Goal: Transaction & Acquisition: Book appointment/travel/reservation

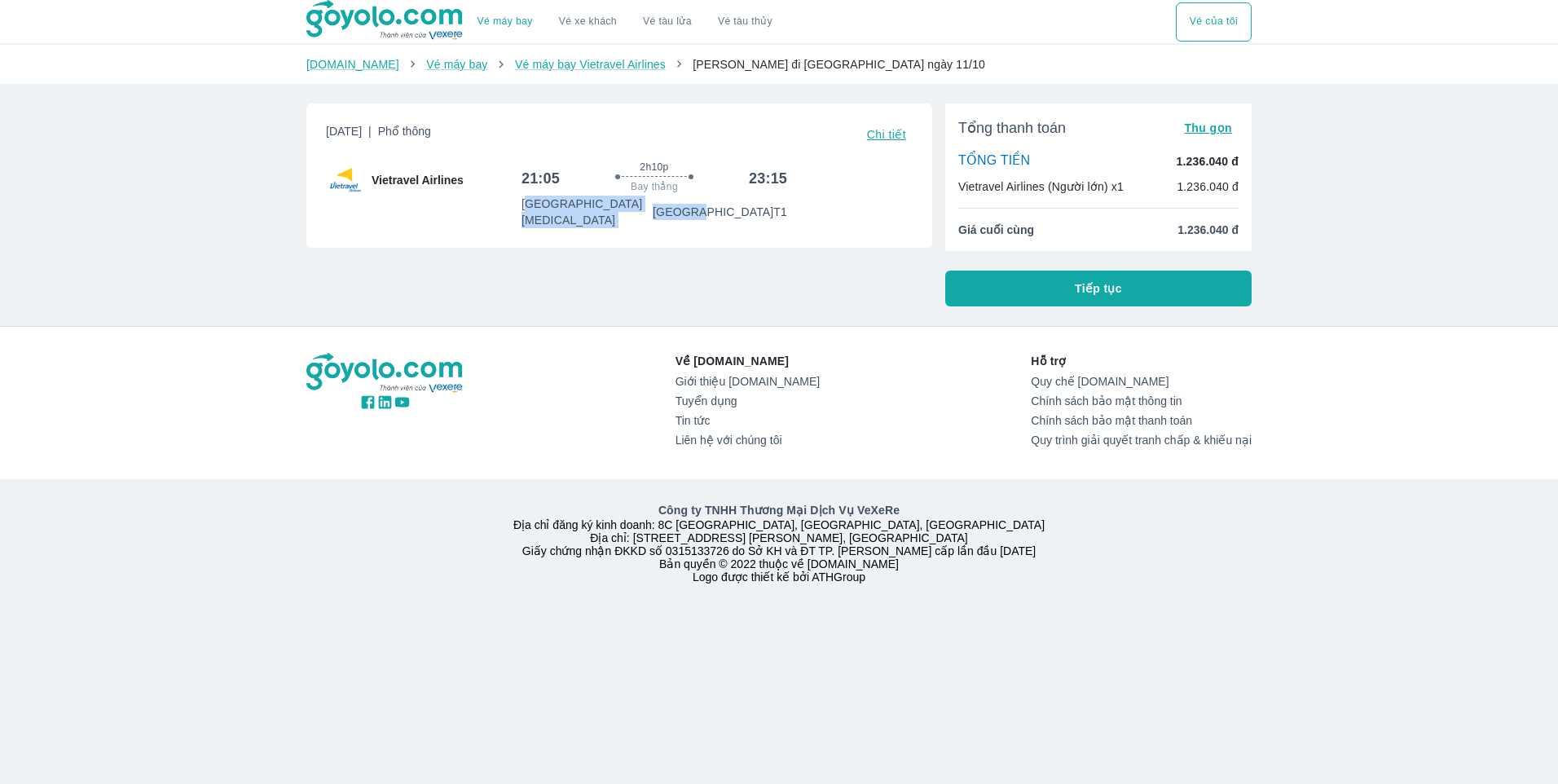
drag, startPoint x: 525, startPoint y: 198, endPoint x: 733, endPoint y: 214, distance: 208.6
click at [732, 213] on div "Sân bay Tân Sơn Nhất T3 Sân bay Nội Bài T1" at bounding box center [654, 212] width 266 height 32
drag, startPoint x: 733, startPoint y: 214, endPoint x: 748, endPoint y: 280, distance: 67.7
click at [748, 280] on div "Thứ 7, 11 Thg 10 2025 | Phổ thông Chi tiết Vietravel Airlines 21:05 2h10p Bay t…" at bounding box center [612, 198] width 639 height 216
drag, startPoint x: 690, startPoint y: 205, endPoint x: 822, endPoint y: 215, distance: 132.4
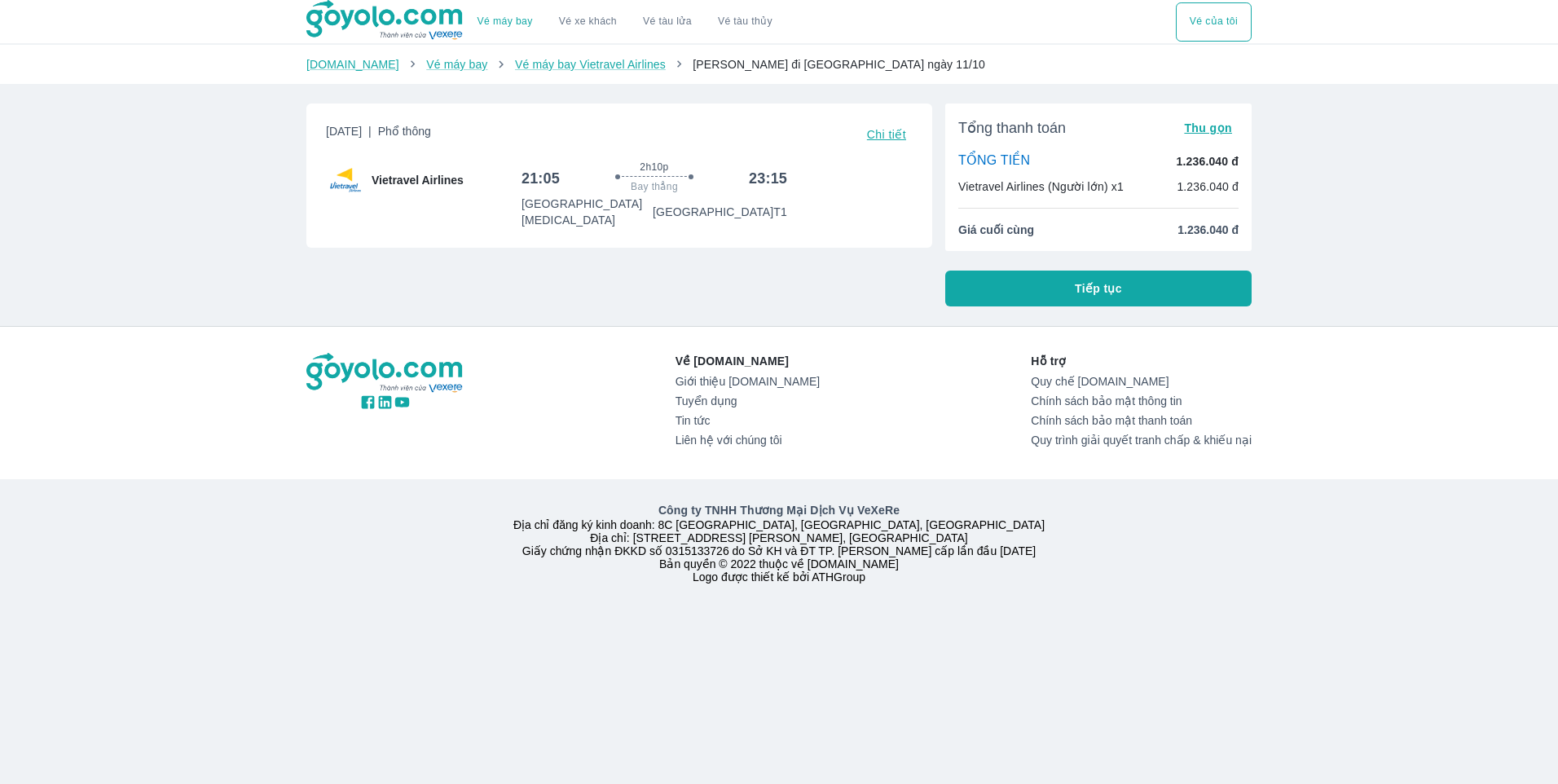
click at [822, 215] on div "Thứ 7, 11 Thg 10 2025 | Phổ thông Chi tiết Vietravel Airlines 21:05 2h10p Bay t…" at bounding box center [619, 175] width 626 height 144
drag, startPoint x: 822, startPoint y: 215, endPoint x: 826, endPoint y: 260, distance: 45.2
click at [826, 260] on div "Thứ 7, 11 Thg 10 2025 | Phổ thông Chi tiết Vietravel Airlines 21:05 2h10p Bay t…" at bounding box center [612, 198] width 639 height 216
drag, startPoint x: 965, startPoint y: 188, endPoint x: 1211, endPoint y: 200, distance: 246.3
click at [1210, 200] on div "Tổng thanh toán Thu gọn TỔNG TIỀN 1.236.040 đ Vietravel Airlines (Người lớn) x1…" at bounding box center [1098, 177] width 306 height 147
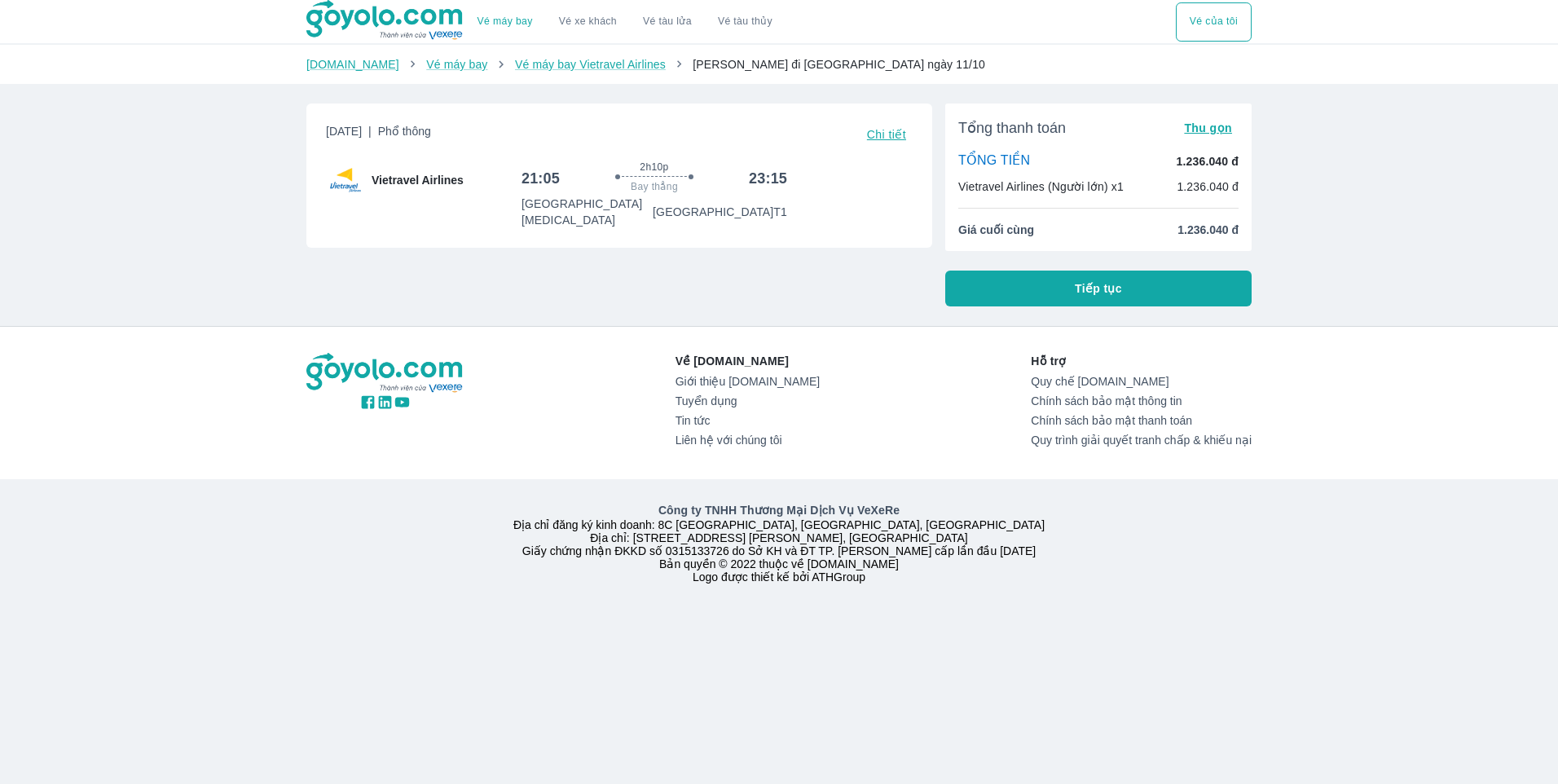
drag, startPoint x: 1211, startPoint y: 200, endPoint x: 939, endPoint y: 238, distance: 274.6
click at [941, 238] on div "Tổng thanh toán Thu gọn TỔNG TIỀN 1.236.040 đ Vietravel Airlines (Người lớn) x1…" at bounding box center [1091, 198] width 319 height 216
click at [881, 140] on span "Chi tiết" at bounding box center [886, 134] width 39 height 13
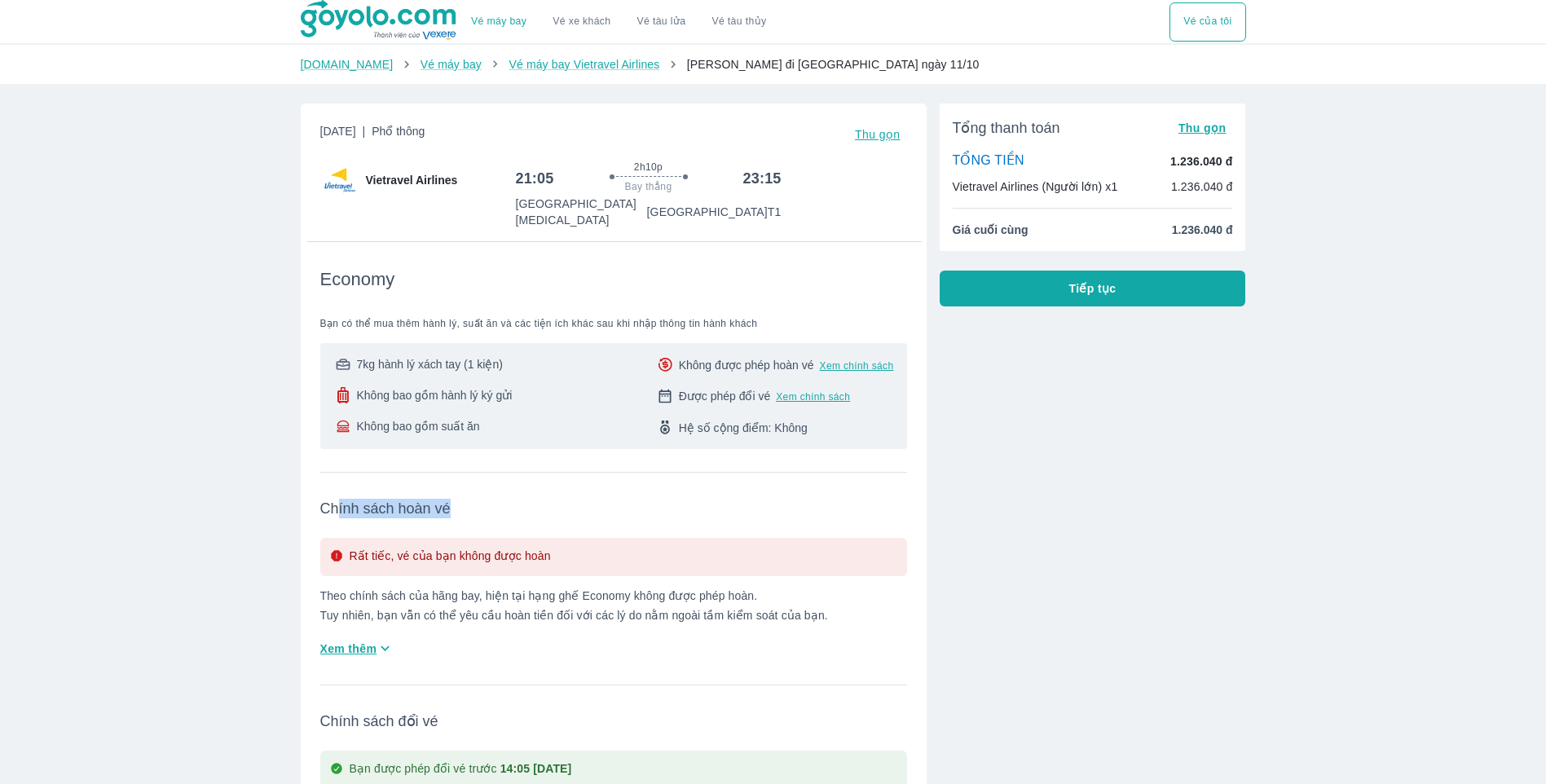
drag, startPoint x: 333, startPoint y: 489, endPoint x: 507, endPoint y: 501, distance: 174.4
click at [507, 501] on span "Chính sách hoàn vé" at bounding box center [613, 508] width 587 height 20
drag, startPoint x: 507, startPoint y: 501, endPoint x: 578, endPoint y: 553, distance: 88.0
click at [578, 553] on div "Rất tiếc, vé của bạn không được hoàn" at bounding box center [613, 557] width 587 height 38
drag, startPoint x: 360, startPoint y: 386, endPoint x: 489, endPoint y: 377, distance: 129.3
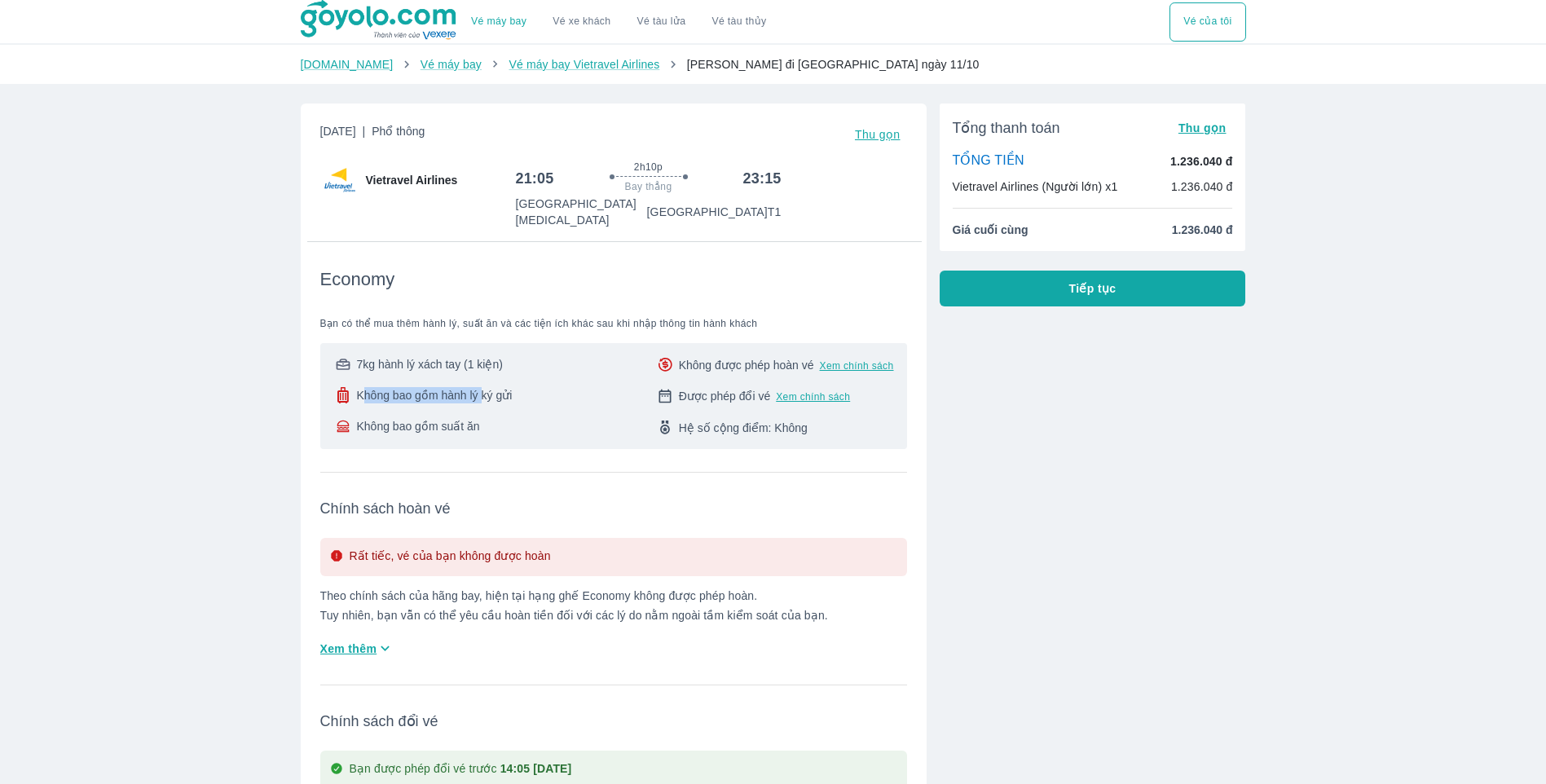
click at [488, 387] on span "Không bao gồm hành lý ký gửi" at bounding box center [434, 395] width 156 height 16
drag, startPoint x: 489, startPoint y: 377, endPoint x: 541, endPoint y: 413, distance: 63.2
click at [541, 413] on div "7kg hành lý xách tay (1 kiện) Không bao gồm hành lý ký gửi Không bao gồm suất ă…" at bounding box center [613, 396] width 560 height 80
drag, startPoint x: 375, startPoint y: 346, endPoint x: 526, endPoint y: 348, distance: 151.0
click at [526, 356] on div "7kg hành lý xách tay (1 kiện) Không bao gồm hành lý ký gửi Không bao gồm suất ă…" at bounding box center [613, 396] width 560 height 80
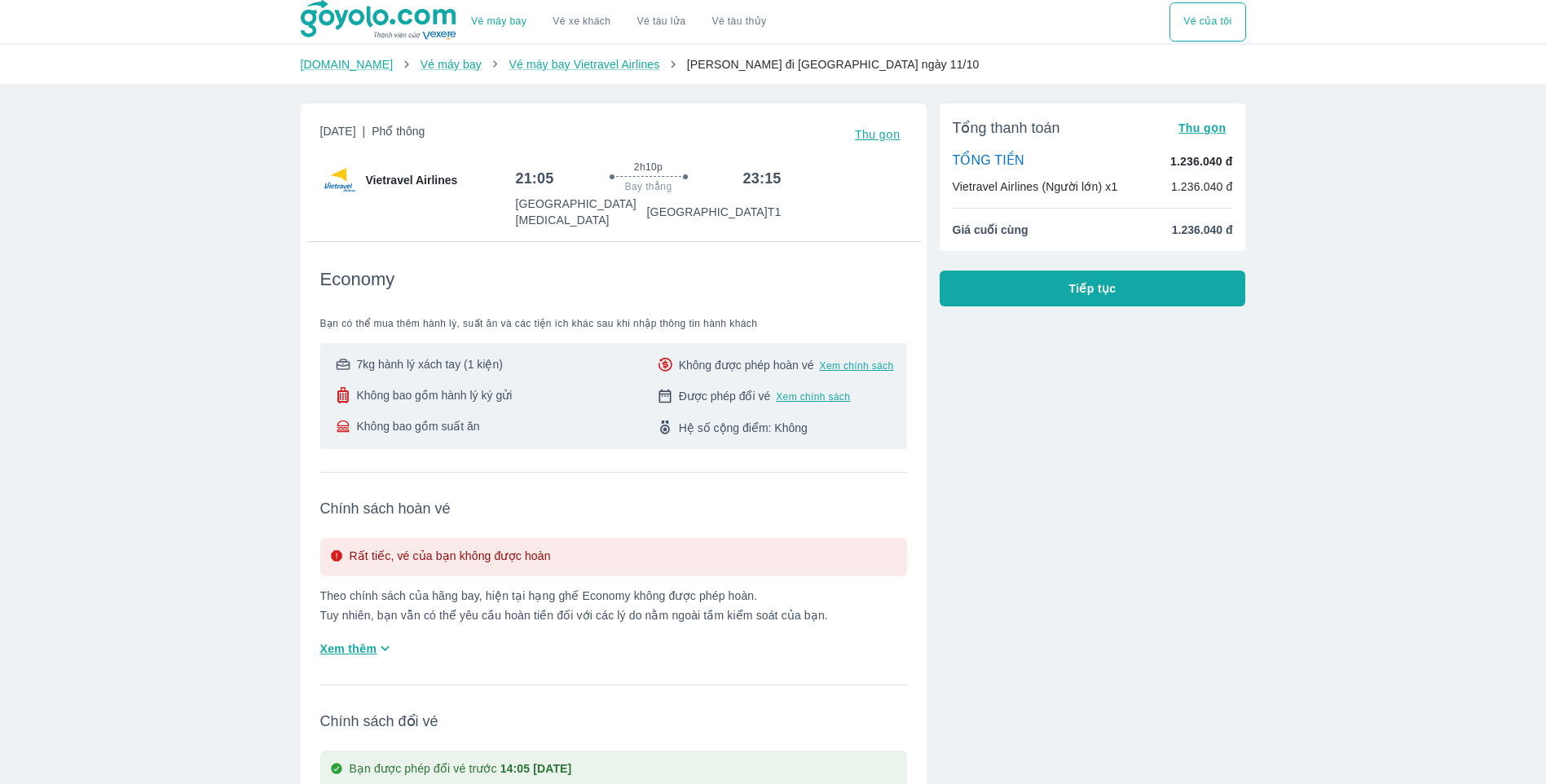
drag, startPoint x: 526, startPoint y: 348, endPoint x: 562, endPoint y: 369, distance: 41.7
click at [562, 369] on div "7kg hành lý xách tay (1 kiện) Không bao gồm hành lý ký gửi Không bao gồm suất ă…" at bounding box center [613, 396] width 560 height 80
drag, startPoint x: 399, startPoint y: 404, endPoint x: 629, endPoint y: 403, distance: 230.0
click at [627, 403] on div "7kg hành lý xách tay (1 kiện) Không bao gồm hành lý ký gửi Không bao gồm suất ă…" at bounding box center [613, 396] width 560 height 80
drag, startPoint x: 629, startPoint y: 403, endPoint x: 754, endPoint y: 418, distance: 125.9
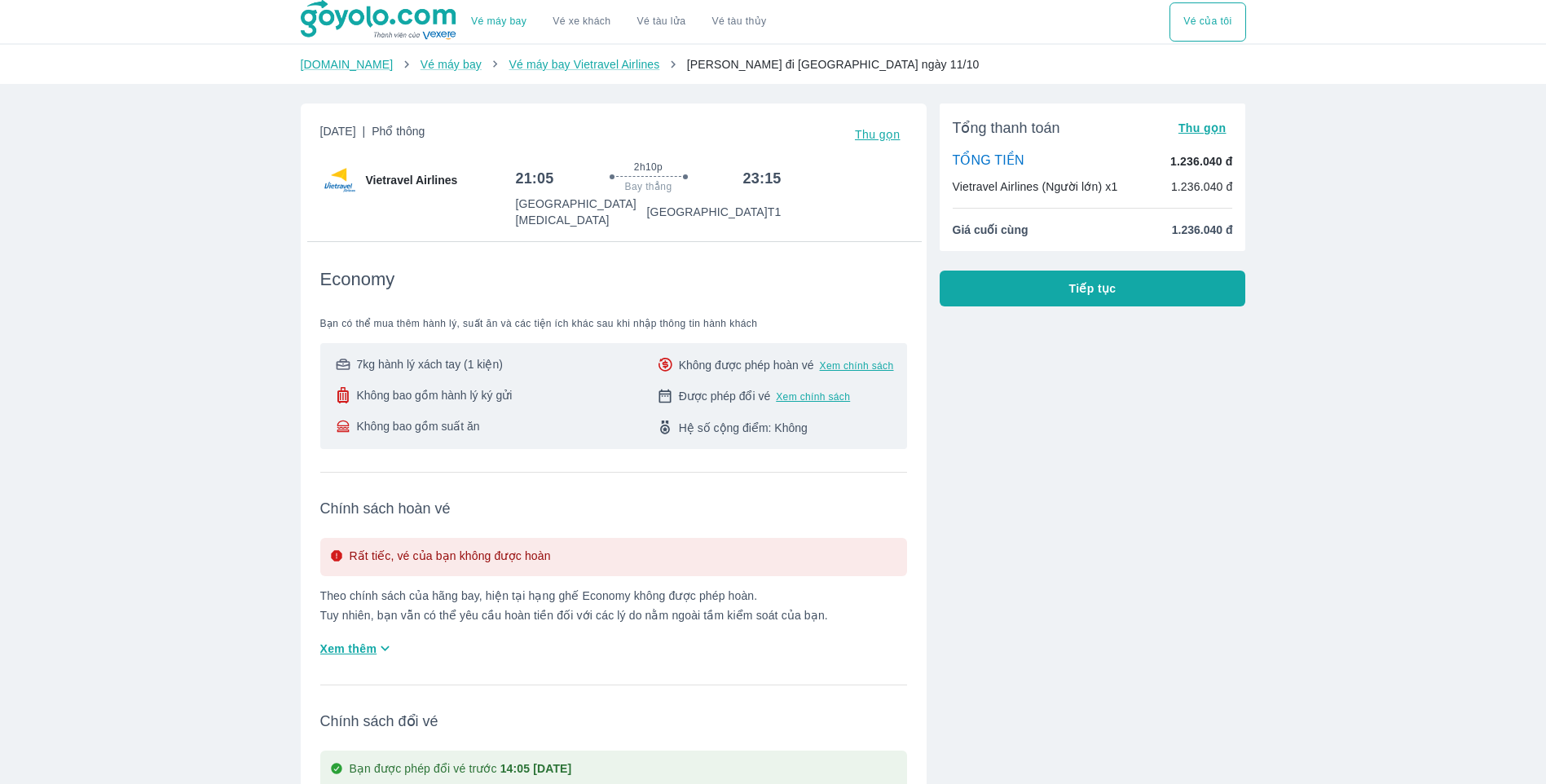
click at [754, 420] on span "Hệ số cộng điểm: Không" at bounding box center [743, 427] width 129 height 16
drag, startPoint x: 702, startPoint y: 383, endPoint x: 785, endPoint y: 417, distance: 89.7
click at [785, 417] on div "Không được phép hoàn vé Xem chính sách Được phép đổi vé Xem chính sách Hệ số cộ…" at bounding box center [774, 396] width 239 height 80
drag, startPoint x: 785, startPoint y: 417, endPoint x: 794, endPoint y: 426, distance: 12.7
click at [813, 432] on div "7kg hành lý xách tay (1 kiện) Không bao gồm hành lý ký gửi Không bao gồm suất ă…" at bounding box center [613, 396] width 587 height 106
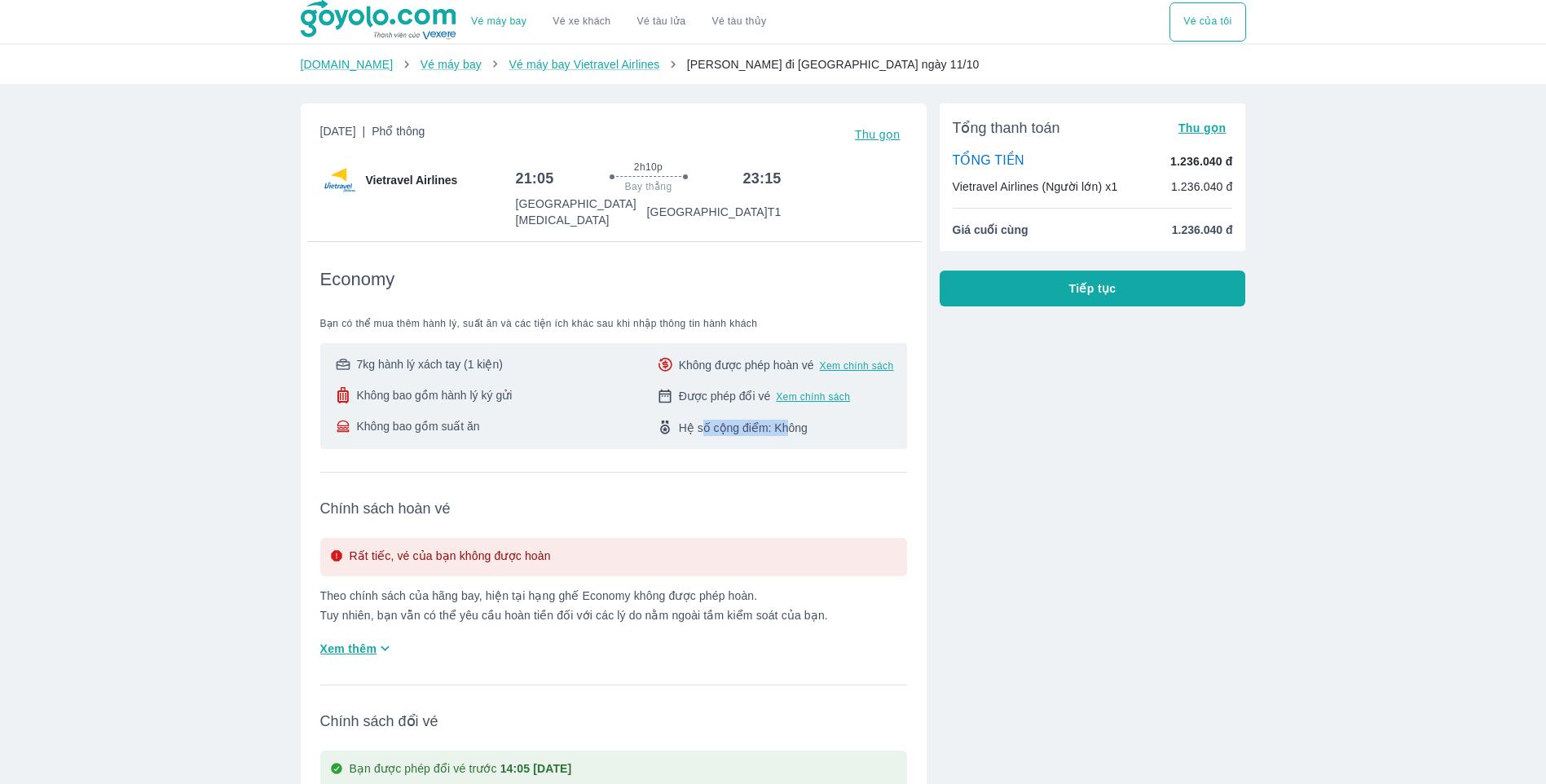
drag, startPoint x: 704, startPoint y: 410, endPoint x: 800, endPoint y: 418, distance: 96.3
click at [798, 420] on span "Hệ số cộng điểm: Không" at bounding box center [743, 427] width 129 height 16
drag, startPoint x: 800, startPoint y: 418, endPoint x: 840, endPoint y: 431, distance: 42.1
click at [839, 431] on div "7kg hành lý xách tay (1 kiện) Không bao gồm hành lý ký gửi Không bao gồm suất ă…" at bounding box center [613, 396] width 587 height 106
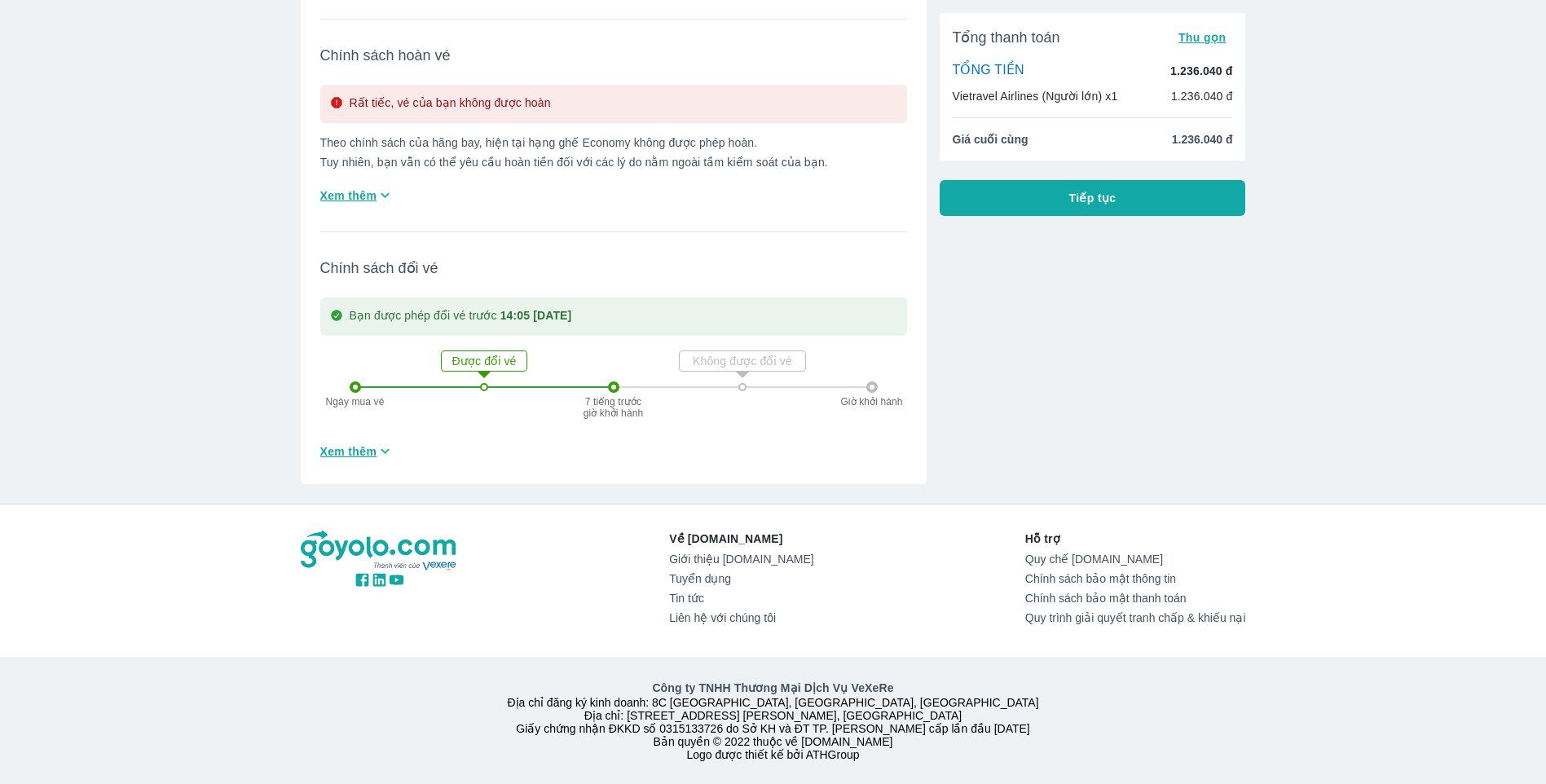
scroll to position [462, 0]
drag, startPoint x: 349, startPoint y: 386, endPoint x: 638, endPoint y: 388, distance: 289.0
click at [638, 388] on div "Ngày mua vé Được đổi vé 7 tiếng trước giờ khởi hành Không được đổi vé Giờ khởi …" at bounding box center [614, 386] width 528 height 102
drag, startPoint x: 638, startPoint y: 388, endPoint x: 708, endPoint y: 412, distance: 74.0
click at [708, 412] on div "Ngày mua vé Được đổi vé 7 tiếng trước giờ khởi hành Không được đổi vé Giờ khởi …" at bounding box center [614, 386] width 528 height 102
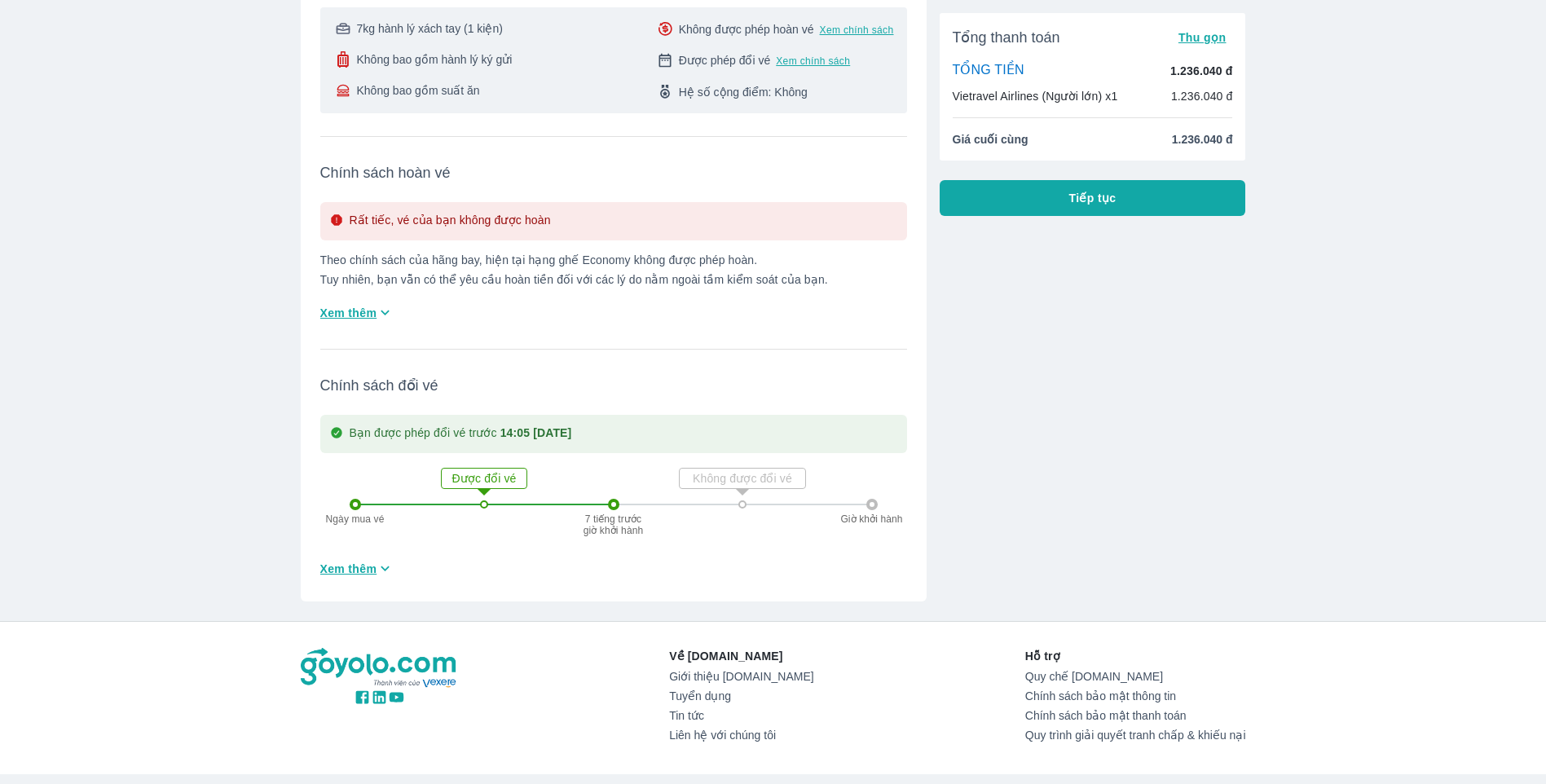
scroll to position [299, 0]
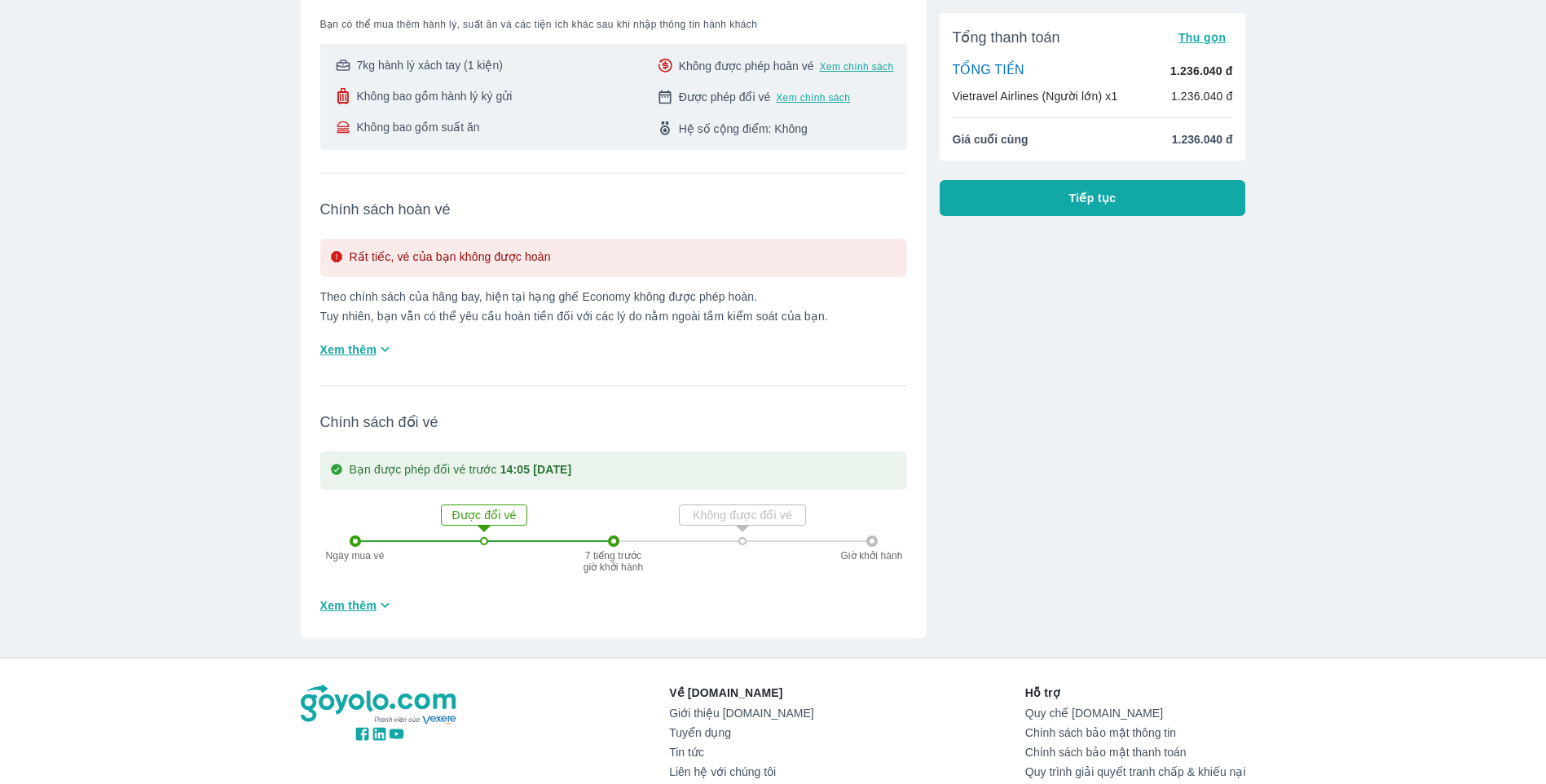
drag, startPoint x: 539, startPoint y: 448, endPoint x: 739, endPoint y: 453, distance: 200.1
click at [739, 453] on div "Bạn được phép đổi vé trước 14:05 Thứ 7 ngày 11/10/2025" at bounding box center [613, 470] width 587 height 38
drag, startPoint x: 739, startPoint y: 453, endPoint x: 627, endPoint y: 444, distance: 112.4
click at [627, 451] on div "Bạn được phép đổi vé trước 14:05 Thứ 7 ngày 11/10/2025" at bounding box center [613, 470] width 587 height 38
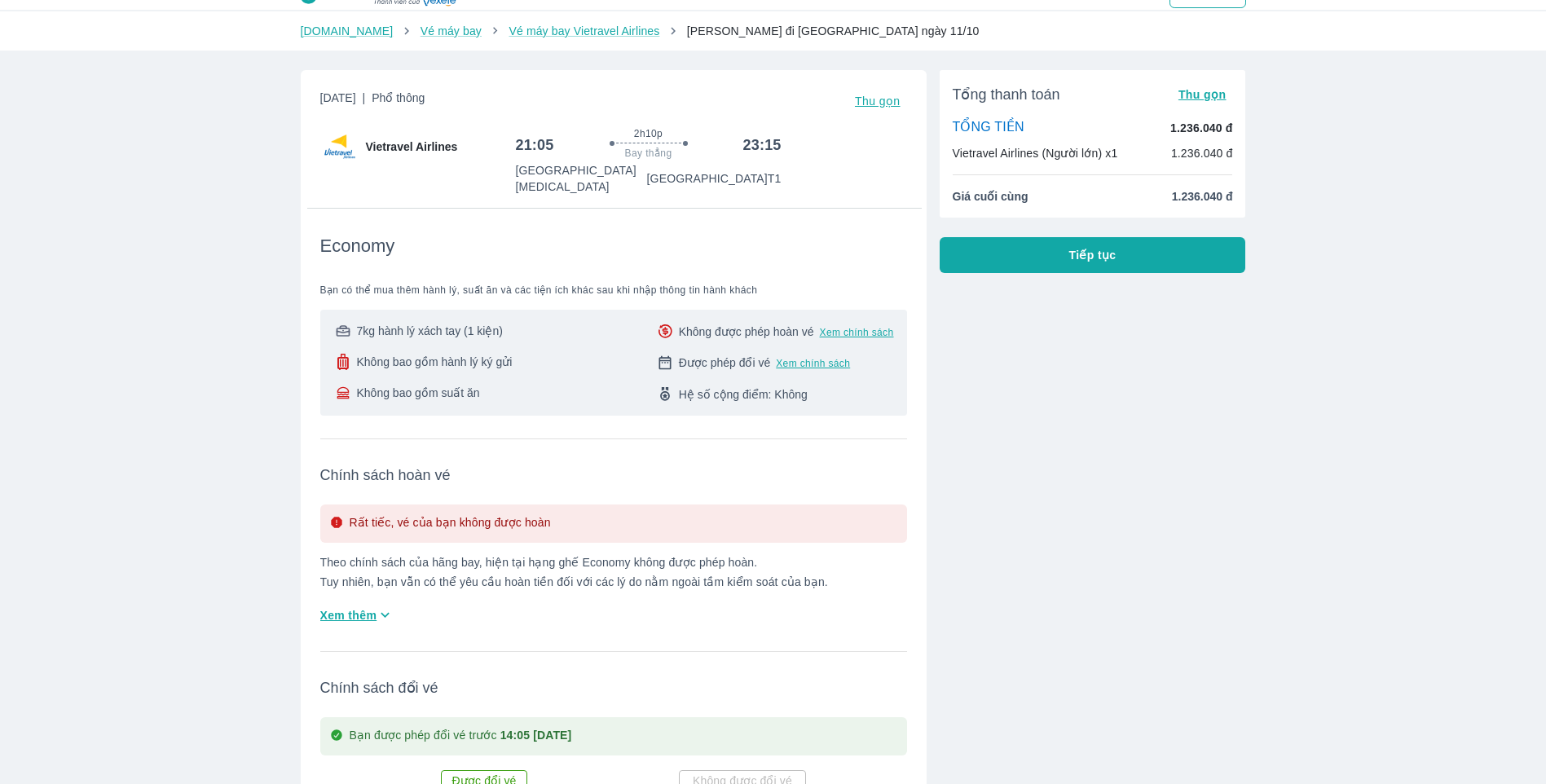
scroll to position [0, 0]
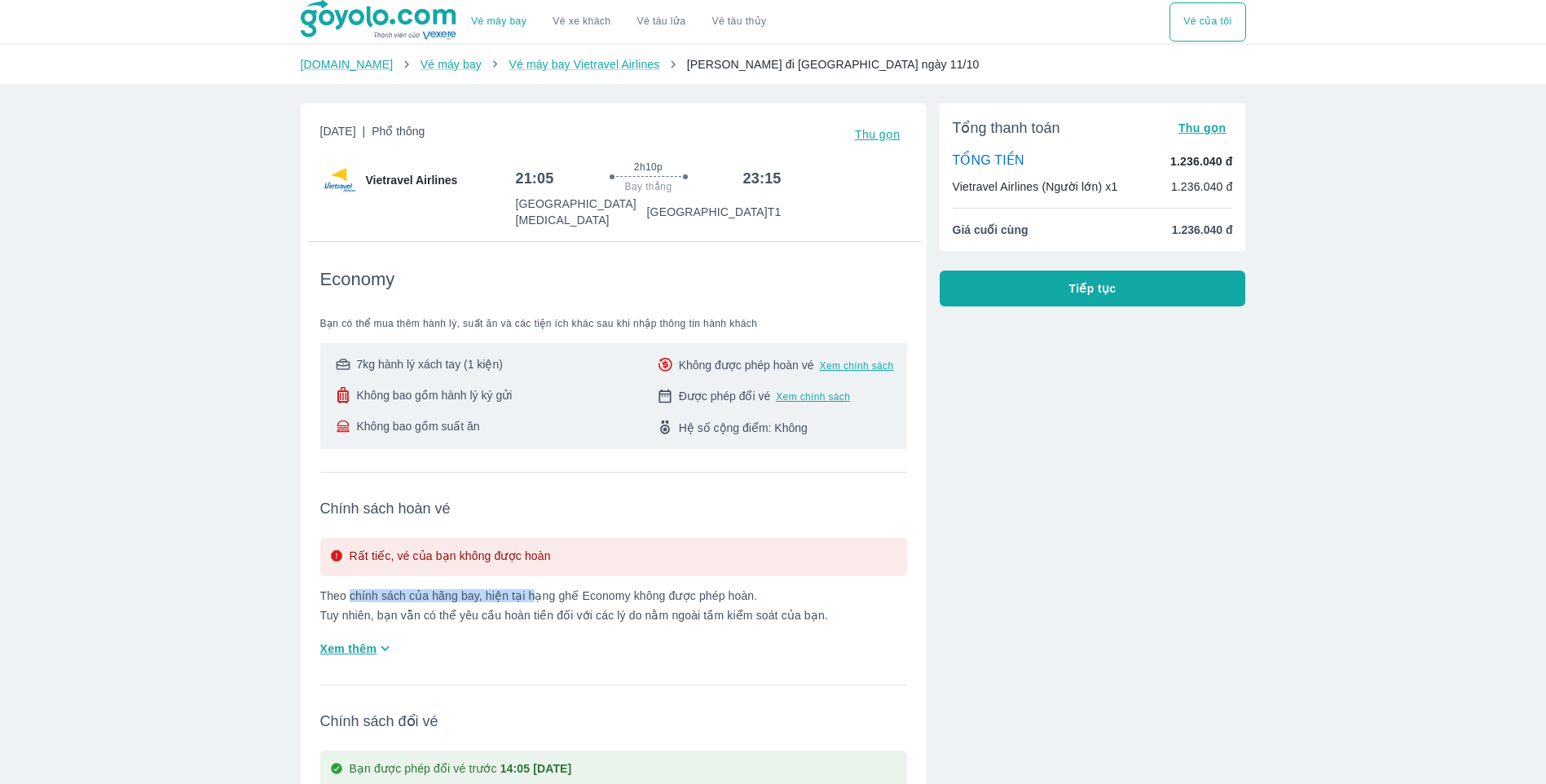
drag, startPoint x: 349, startPoint y: 575, endPoint x: 545, endPoint y: 585, distance: 196.3
click at [543, 589] on p "Theo chính sách của hãng bay, hiện tại hạng ghế Economy không được phép hoàn. T…" at bounding box center [613, 605] width 587 height 32
drag, startPoint x: 545, startPoint y: 585, endPoint x: 675, endPoint y: 597, distance: 130.6
click at [675, 597] on p "Theo chính sách của hãng bay, hiện tại hạng ghế Economy không được phép hoàn. T…" at bounding box center [613, 605] width 587 height 32
drag, startPoint x: 394, startPoint y: 544, endPoint x: 602, endPoint y: 553, distance: 208.2
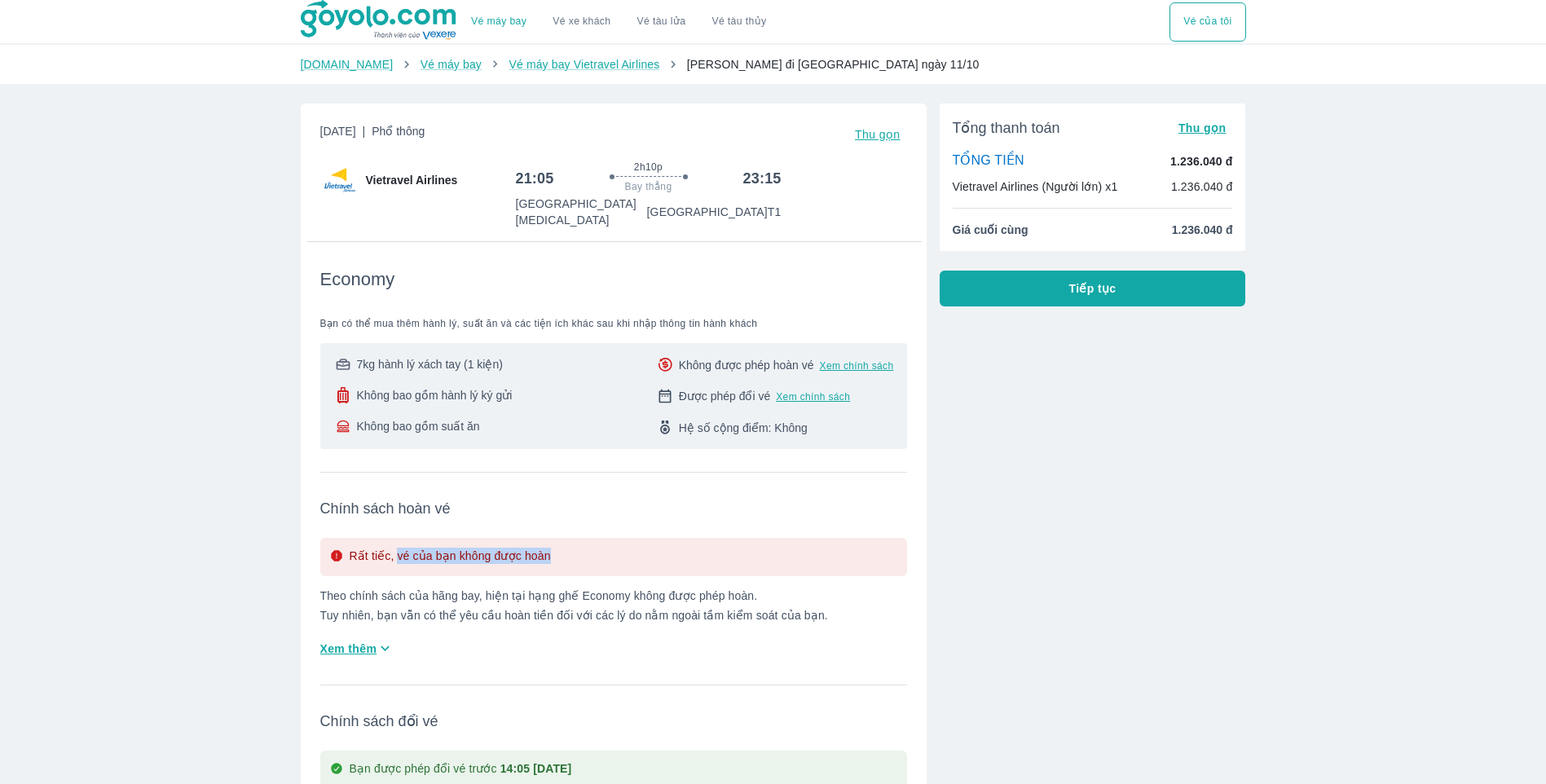
click at [601, 553] on div "Rất tiếc, vé của bạn không được hoàn" at bounding box center [613, 557] width 587 height 38
drag, startPoint x: 602, startPoint y: 553, endPoint x: 681, endPoint y: 598, distance: 90.9
click at [691, 598] on p "Theo chính sách của hãng bay, hiện tại hạng ghế Economy không được phép hoàn. T…" at bounding box center [613, 605] width 587 height 32
click at [351, 640] on span "Xem thêm" at bounding box center [348, 648] width 57 height 16
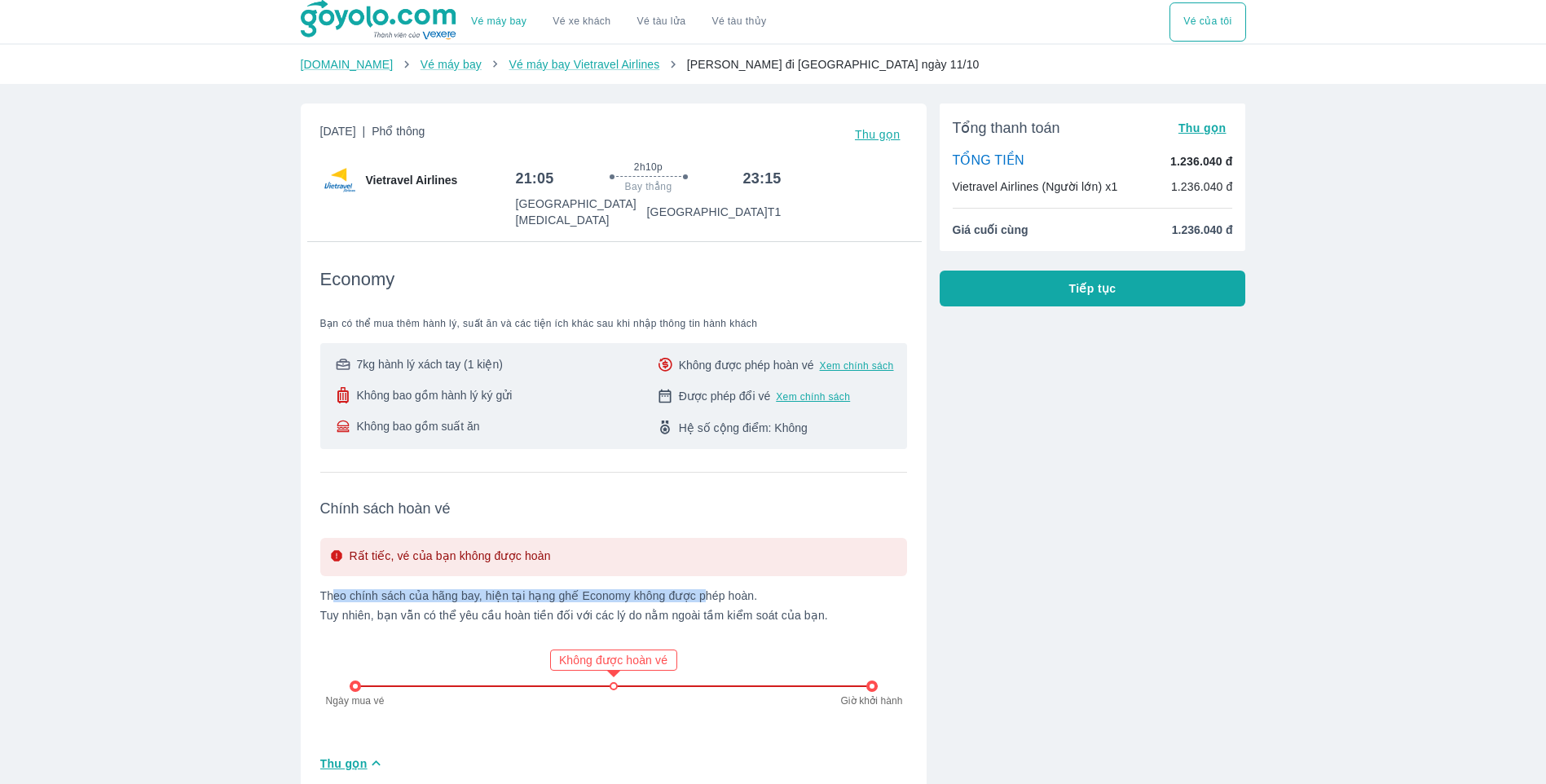
drag, startPoint x: 334, startPoint y: 583, endPoint x: 696, endPoint y: 579, distance: 362.0
click at [696, 589] on p "Theo chính sách của hãng bay, hiện tại hạng ghế Economy không được phép hoàn. T…" at bounding box center [613, 605] width 587 height 32
drag, startPoint x: 696, startPoint y: 579, endPoint x: 773, endPoint y: 589, distance: 77.6
click at [773, 589] on p "Theo chính sách của hãng bay, hiện tại hạng ghế Economy không được phép hoàn. T…" at bounding box center [613, 605] width 587 height 32
drag, startPoint x: 522, startPoint y: 583, endPoint x: 804, endPoint y: 588, distance: 282.0
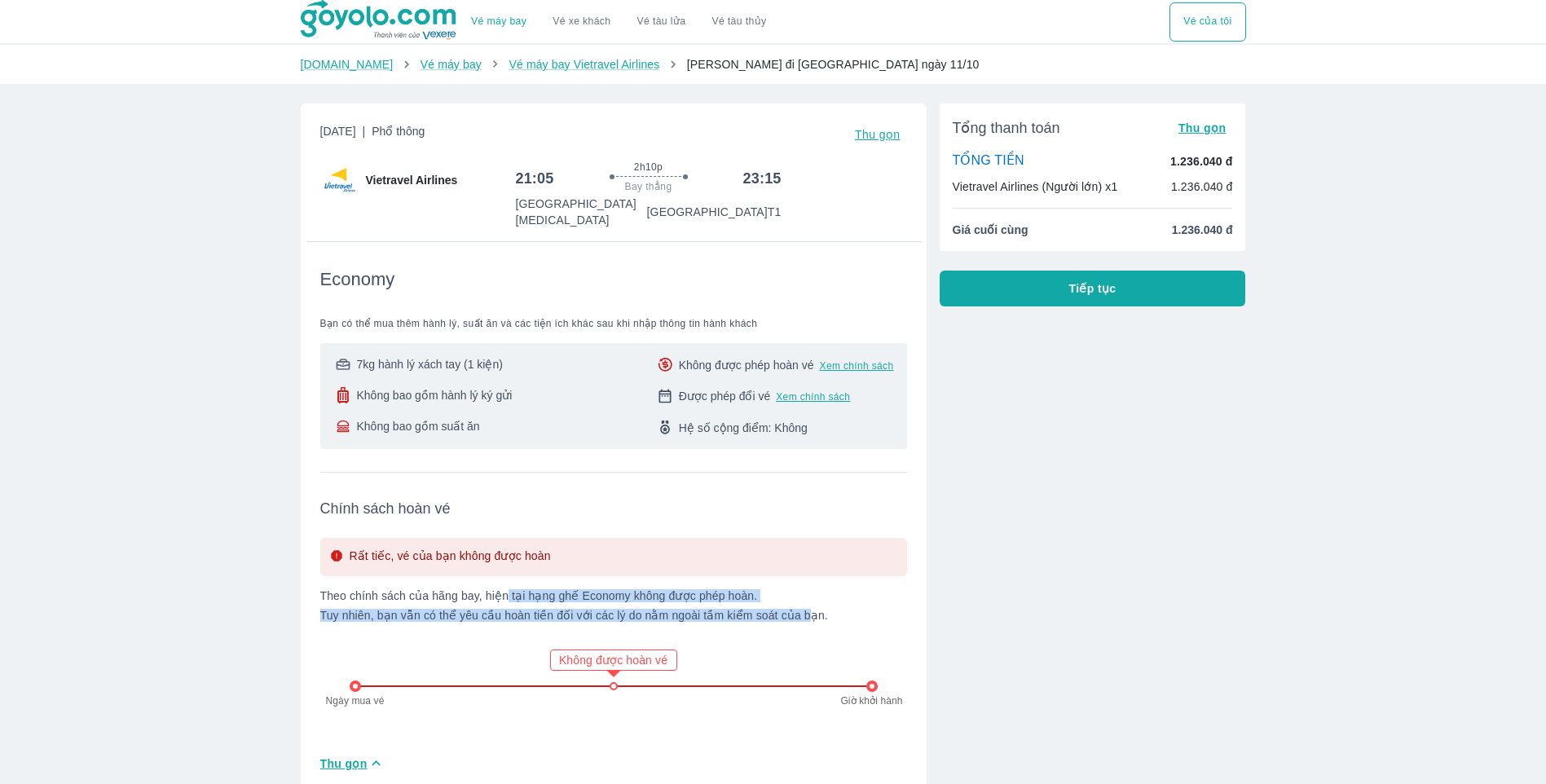
click at [804, 589] on p "Theo chính sách của hãng bay, hiện tại hạng ghế Economy không được phép hoàn. T…" at bounding box center [613, 605] width 587 height 32
drag, startPoint x: 804, startPoint y: 588, endPoint x: 858, endPoint y: 598, distance: 54.9
click at [869, 596] on p "Theo chính sách của hãng bay, hiện tại hạng ghế Economy không được phép hoàn. T…" at bounding box center [613, 605] width 587 height 32
drag
click at [705, 589] on p "Theo chính sách của hãng bay, hiện tại hạng ghế Economy không được phép hoàn. T…" at bounding box center [613, 605] width 587 height 32
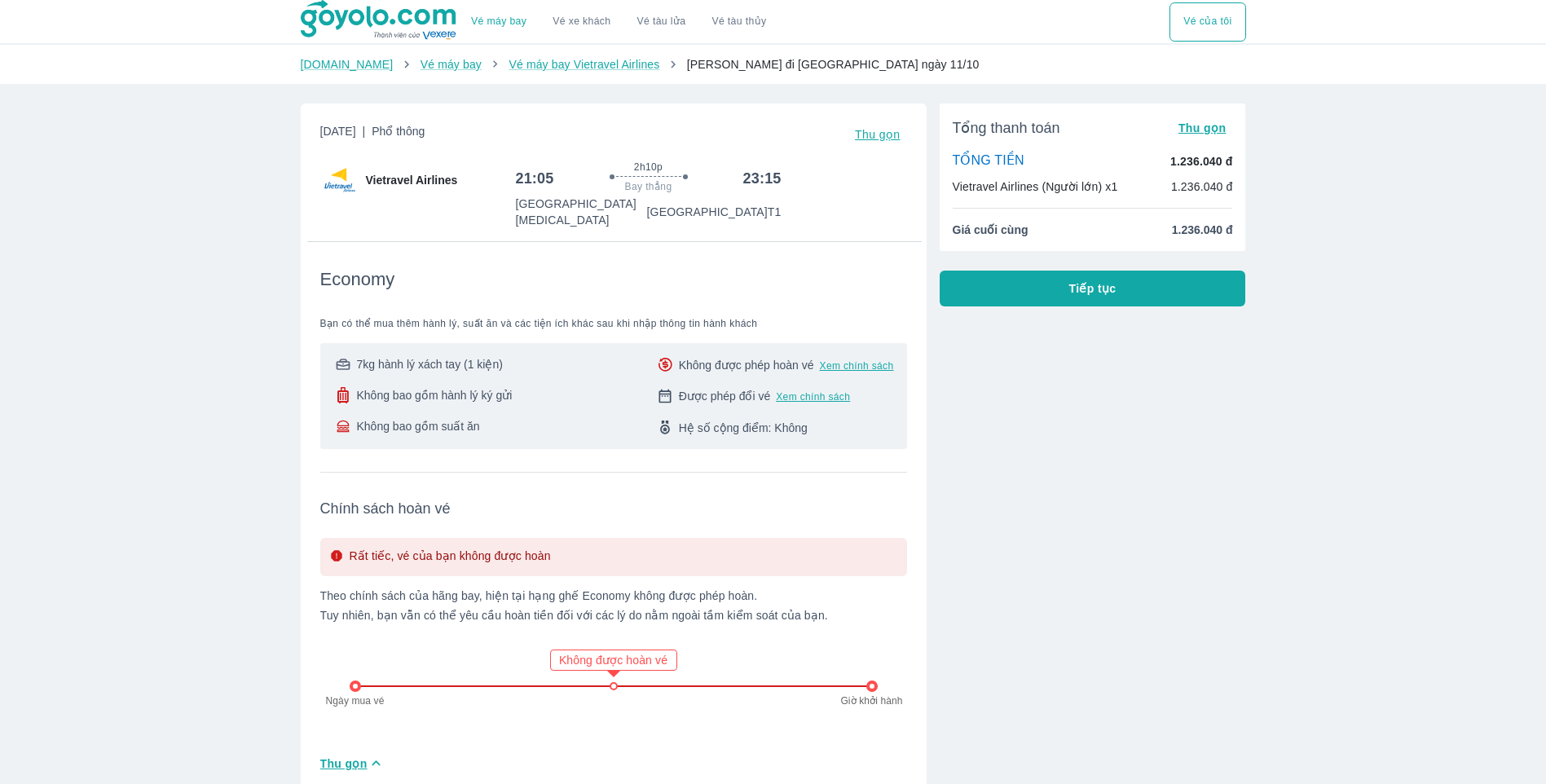
click at [796, 596] on p "Theo chính sách của hãng bay, hiện tại hạng ghế Economy không được phép hoàn. T…" at bounding box center [613, 605] width 587 height 32
click at [762, 589] on p "Theo chính sách của hãng bay, hiện tại hạng ghế Economy không được phép hoàn. T…" at bounding box center [613, 605] width 587 height 32
click at [842, 612] on div "Rất tiếc, vé của bạn không được hoàn Theo chính sách của hãng bay, hiện tại hạn…" at bounding box center [613, 637] width 587 height 198
click at [614, 601] on p "Theo chính sách của hãng bay, hiện tại hạng ghế Economy không được phép hoàn. T…" at bounding box center [613, 605] width 587 height 32
click at [773, 603] on p "Theo chính sách của hãng bay, hiện tại hạng ghế Economy không được phép hoàn. T…" at bounding box center [613, 605] width 587 height 32
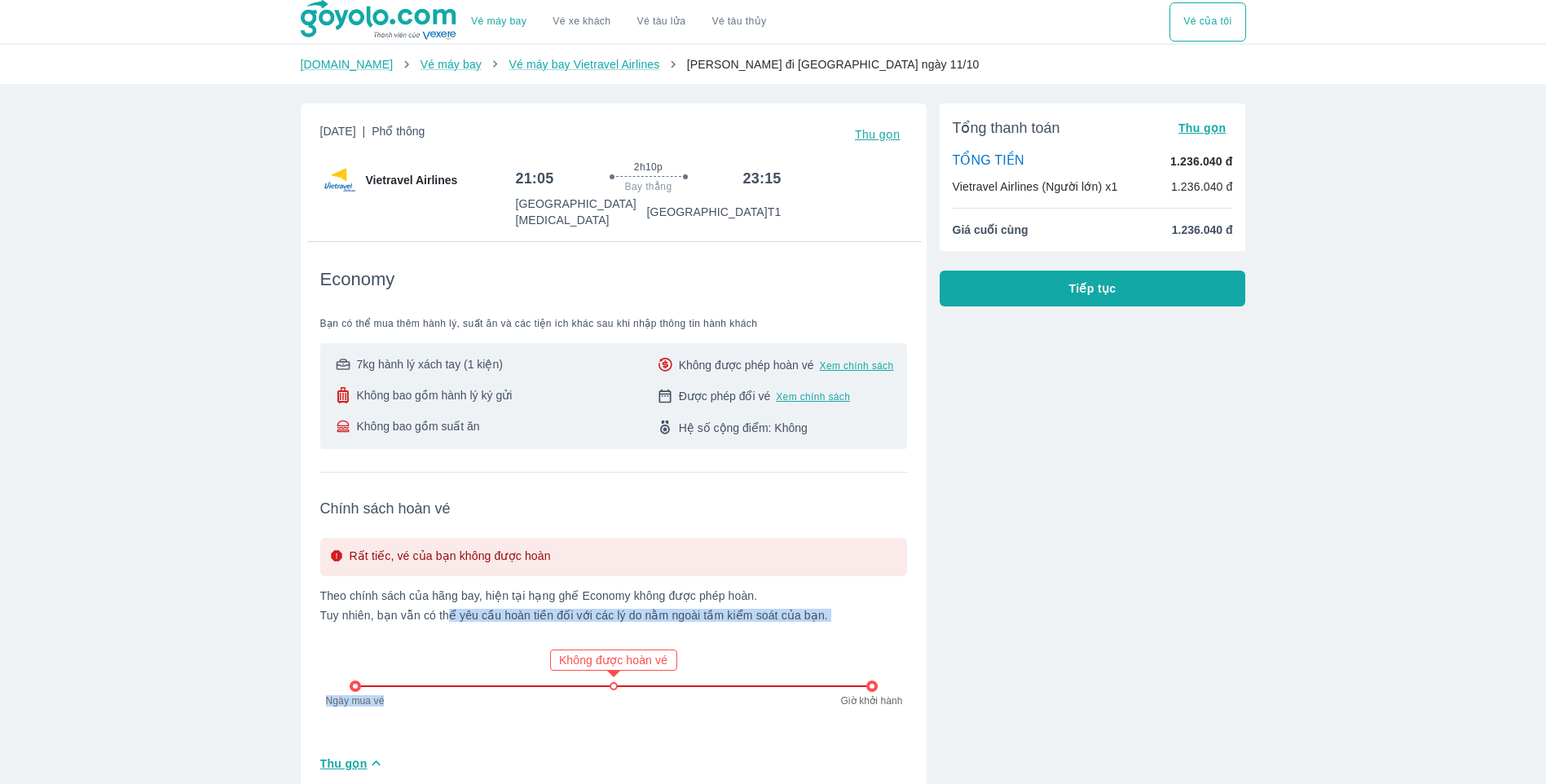
click at [740, 608] on p "Theo chính sách của hãng bay, hiện tại hạng ghế Economy không được phép hoàn. T…" at bounding box center [613, 605] width 587 height 32
click at [865, 618] on div "Rất tiếc, vé của bạn không được hoàn Theo chính sách của hãng bay, hiện tại hạn…" at bounding box center [613, 637] width 587 height 198
